Goal: Transaction & Acquisition: Purchase product/service

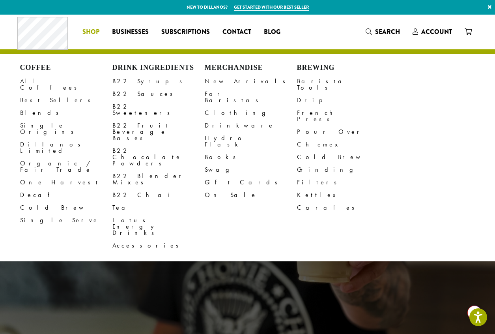
click at [95, 31] on span "Shop" at bounding box center [90, 32] width 17 height 10
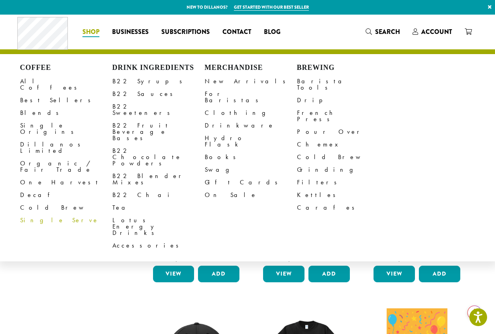
click at [37, 214] on link "Single Serve" at bounding box center [66, 220] width 92 height 13
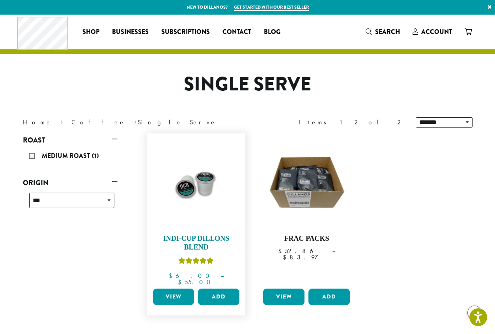
click at [191, 186] on img at bounding box center [196, 182] width 91 height 91
click at [205, 237] on h4 "Indi-Cup Dillons Blend" at bounding box center [196, 242] width 91 height 17
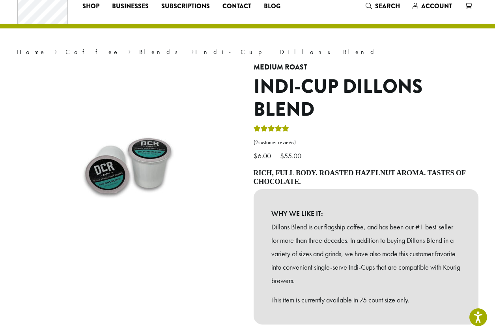
scroll to position [39, 0]
